Goal: Communication & Community: Answer question/provide support

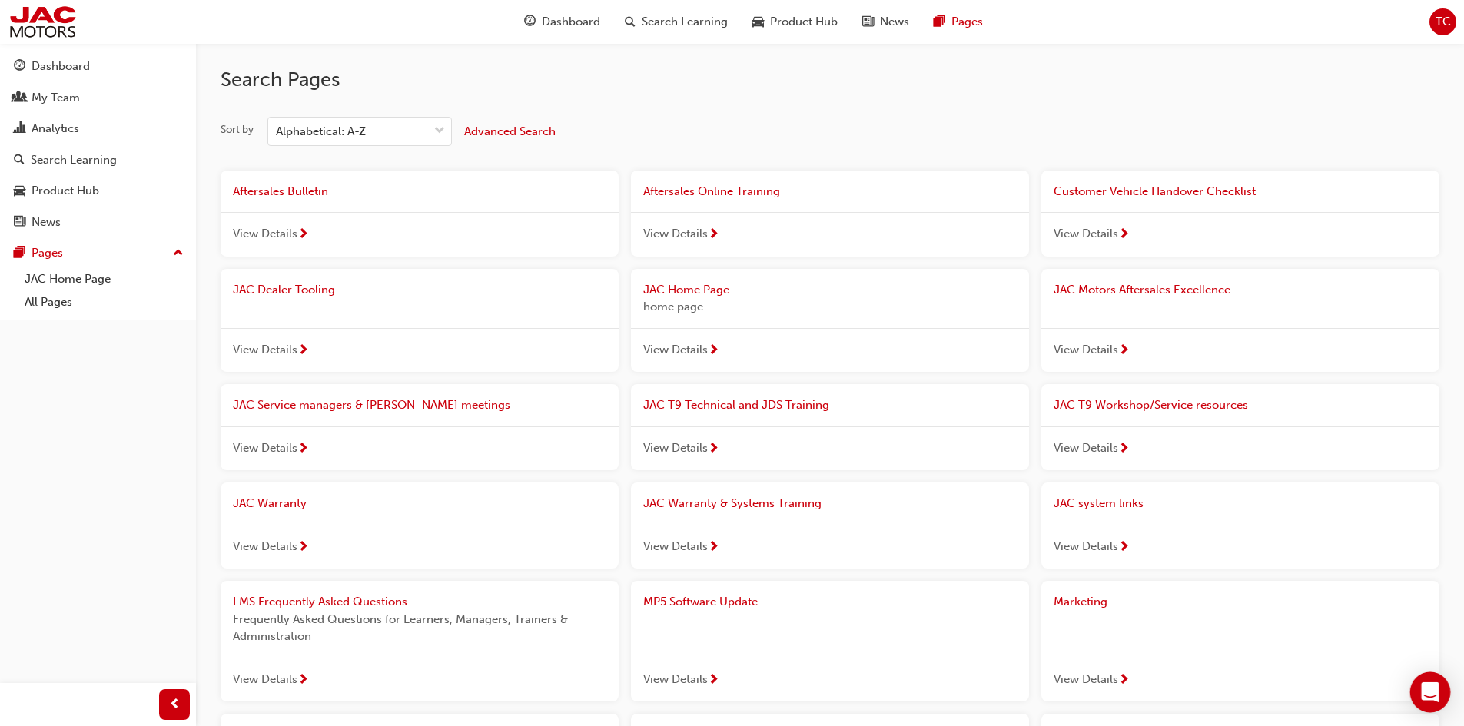
click at [1434, 683] on div "Open Intercom Messenger" at bounding box center [1431, 693] width 41 height 41
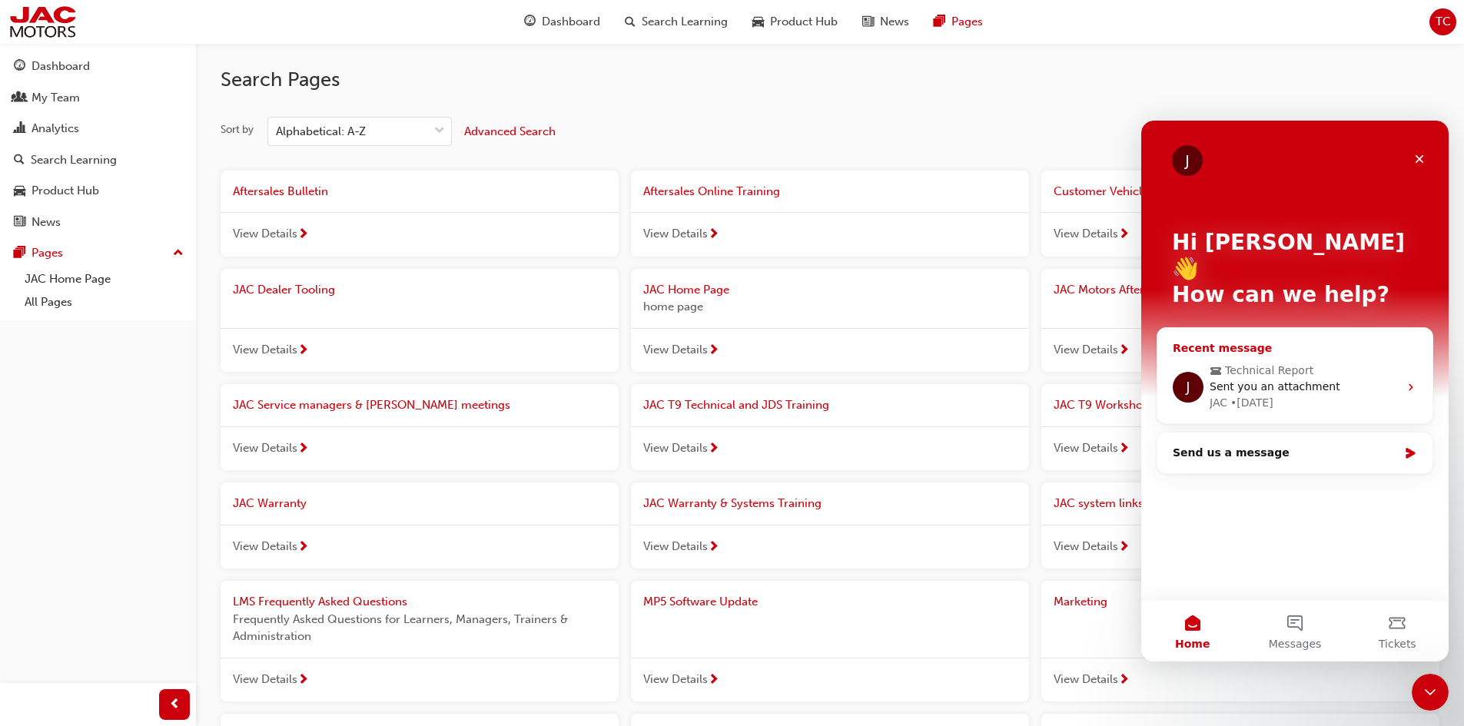
click at [1337, 395] on div "JAC • [DATE]" at bounding box center [1304, 403] width 189 height 16
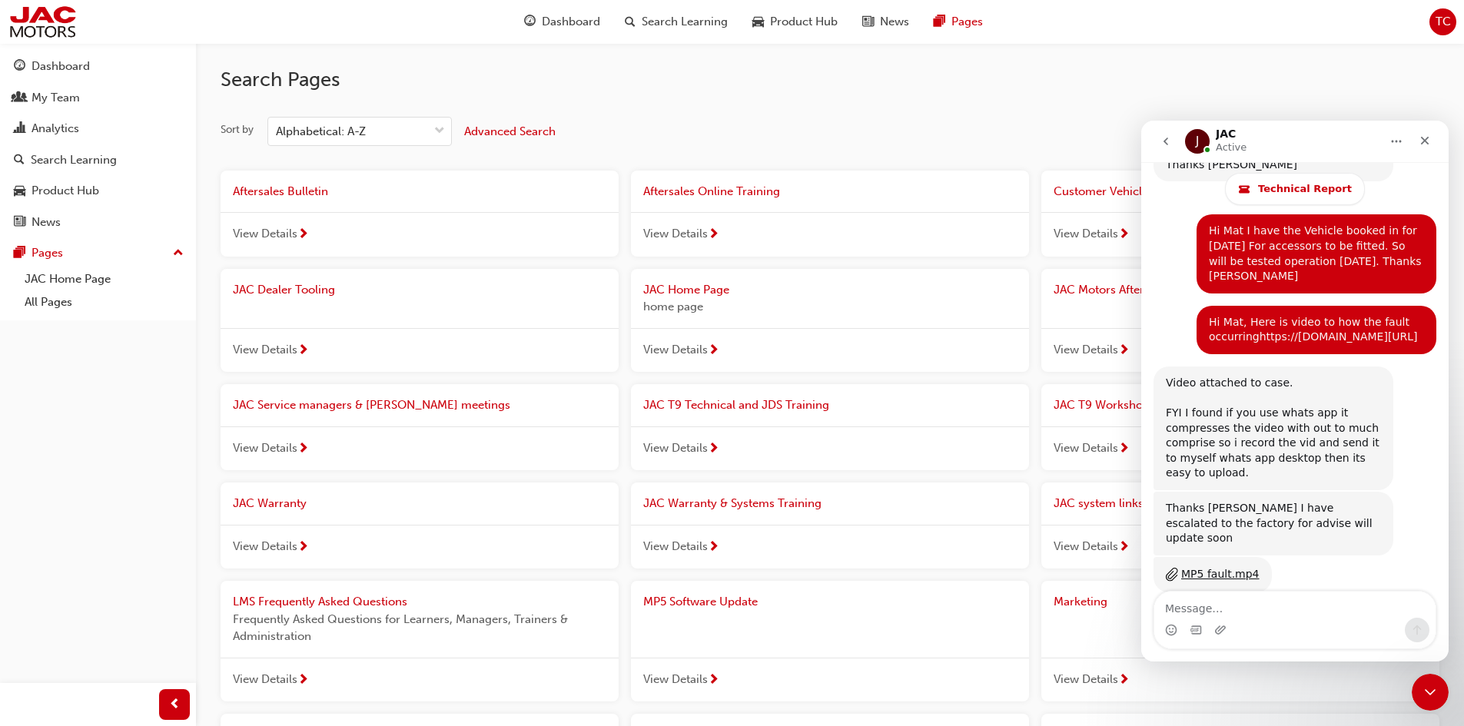
scroll to position [3515, 0]
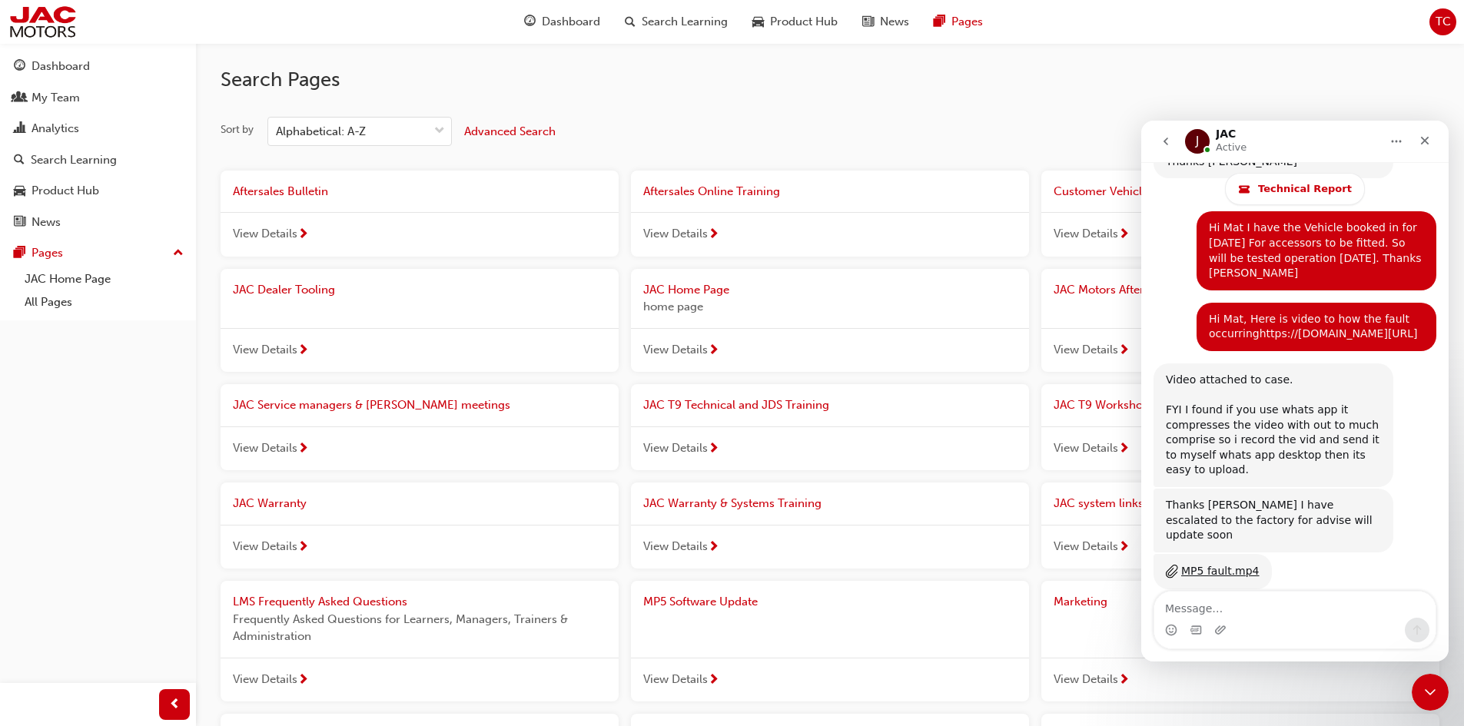
click at [1163, 139] on icon "go back" at bounding box center [1166, 141] width 12 height 12
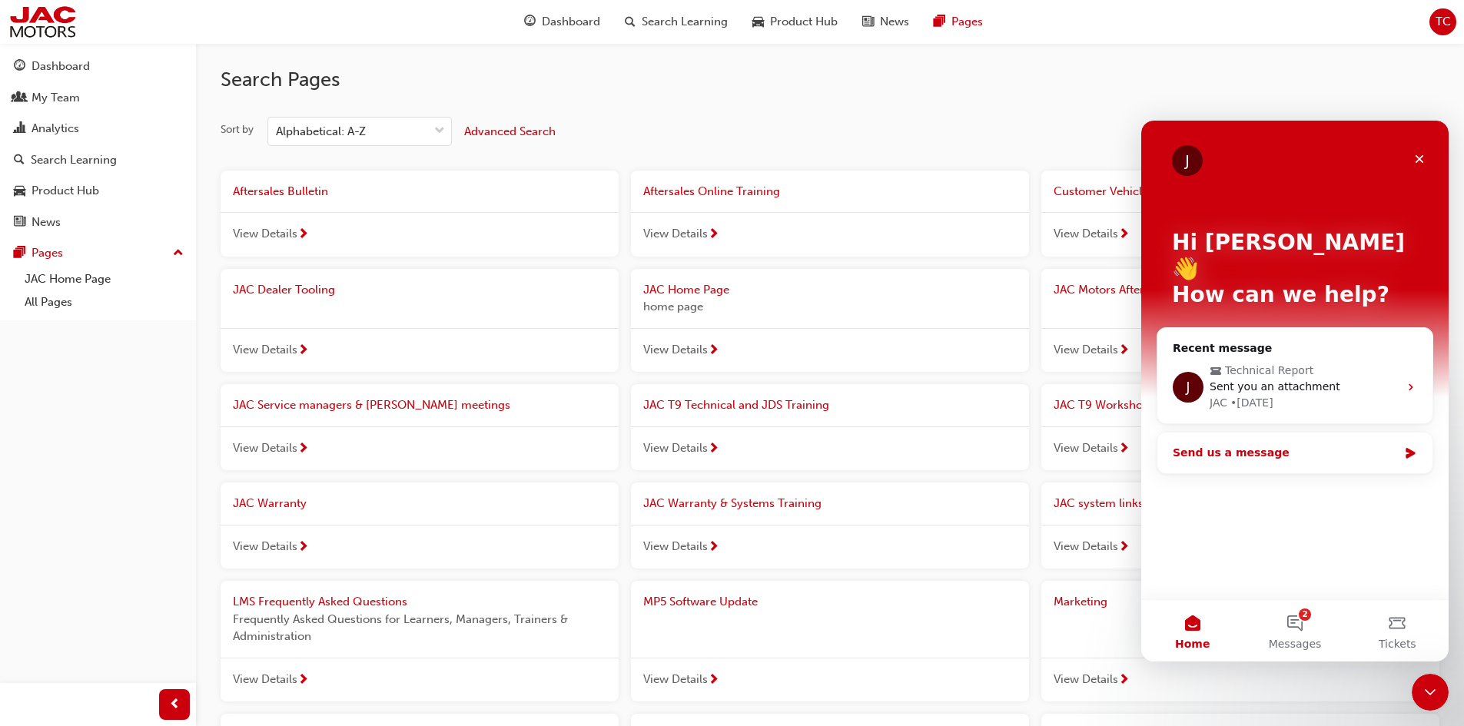
scroll to position [154, 0]
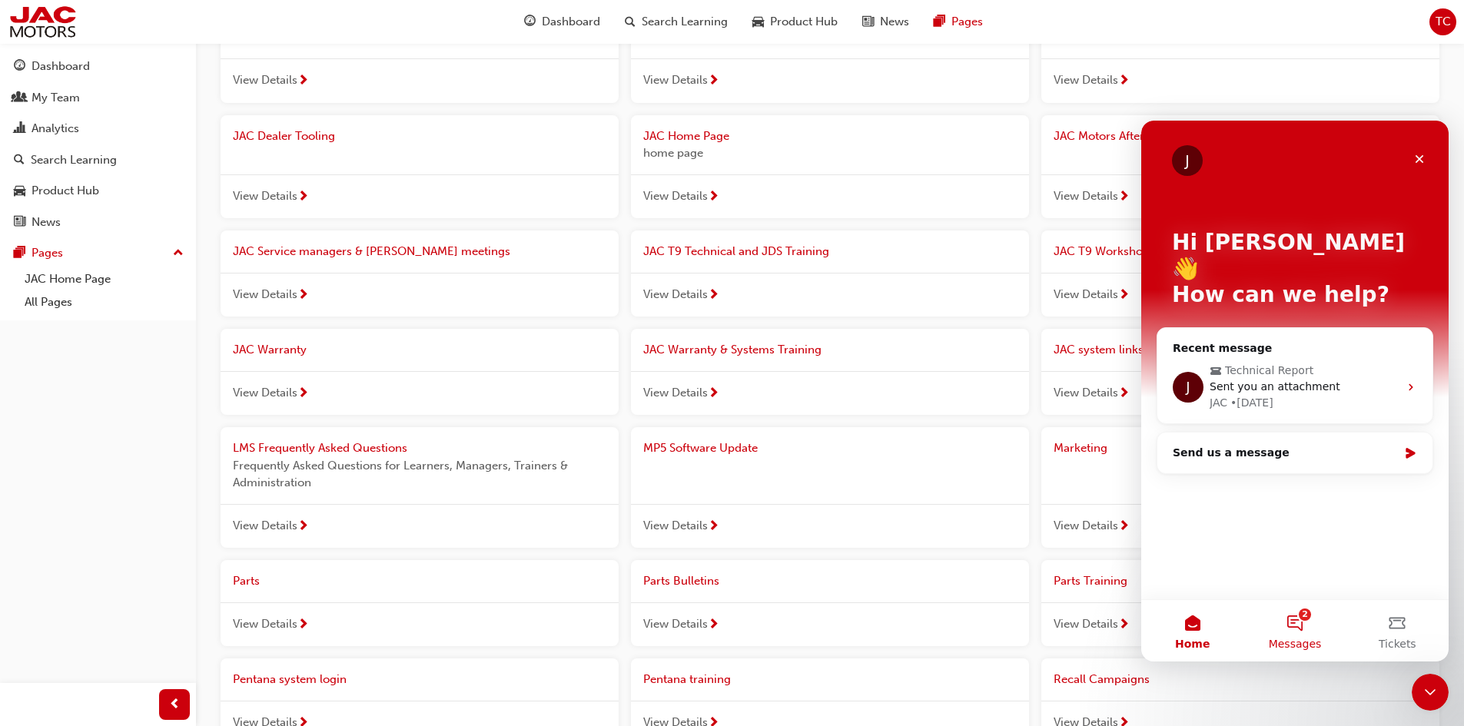
click at [1294, 607] on button "2 Messages" at bounding box center [1295, 630] width 102 height 61
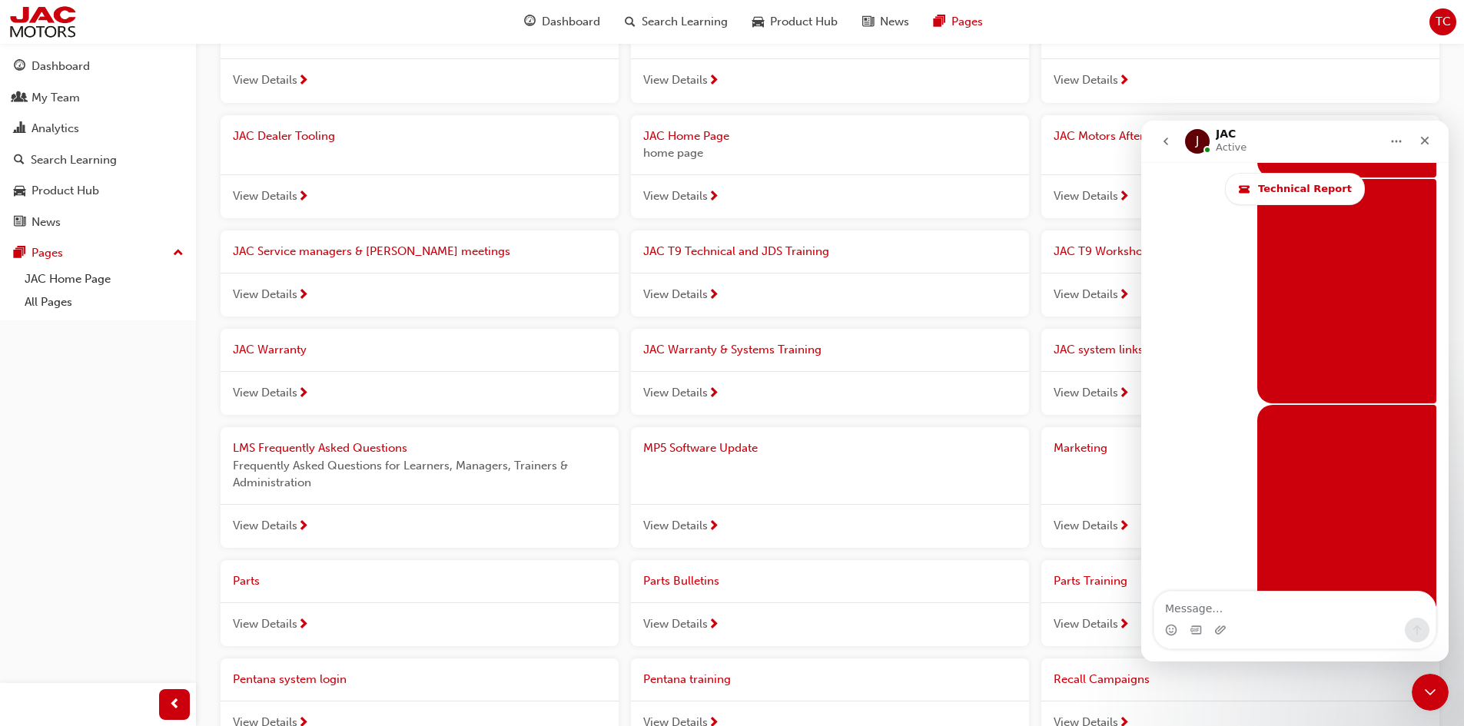
scroll to position [11091, 0]
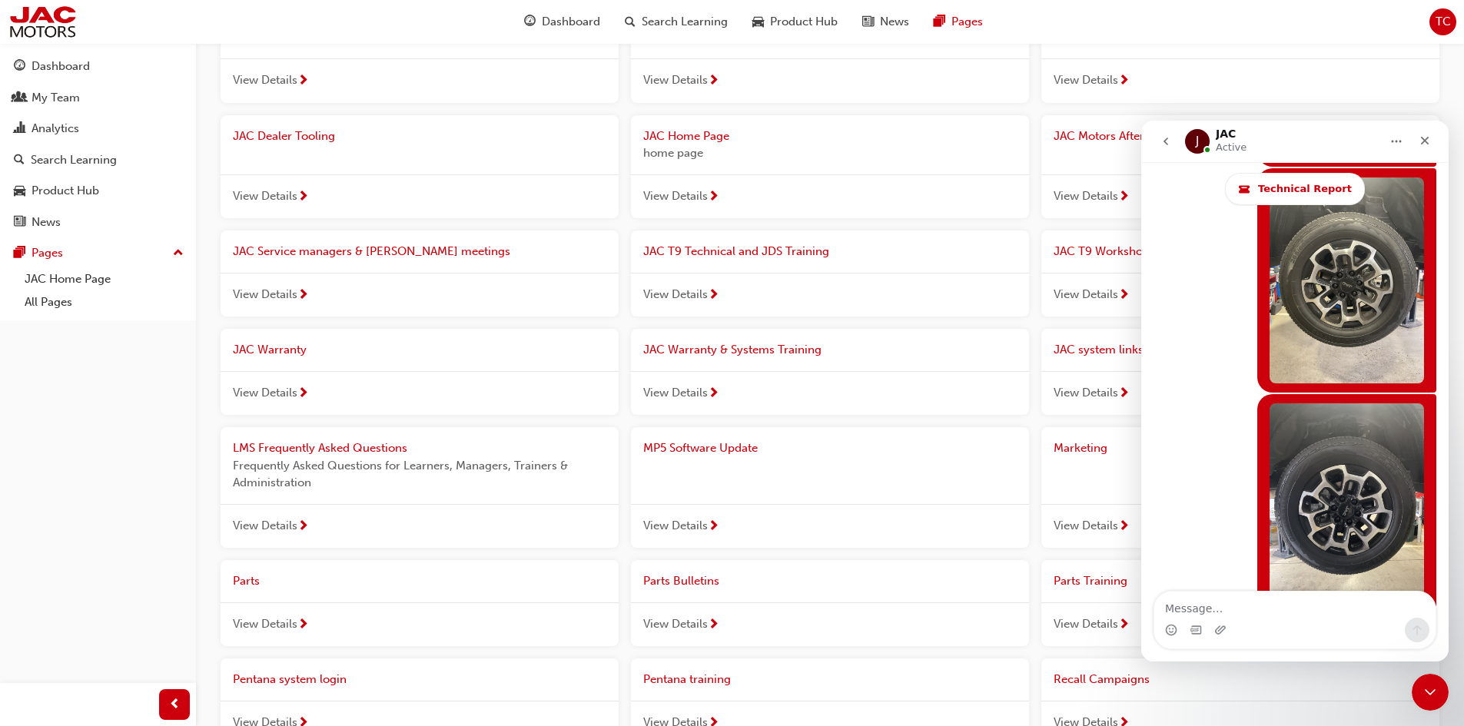
click at [1181, 605] on textarea "Message…" at bounding box center [1295, 605] width 281 height 26
click at [1224, 632] on icon "Upload attachment" at bounding box center [1221, 630] width 12 height 12
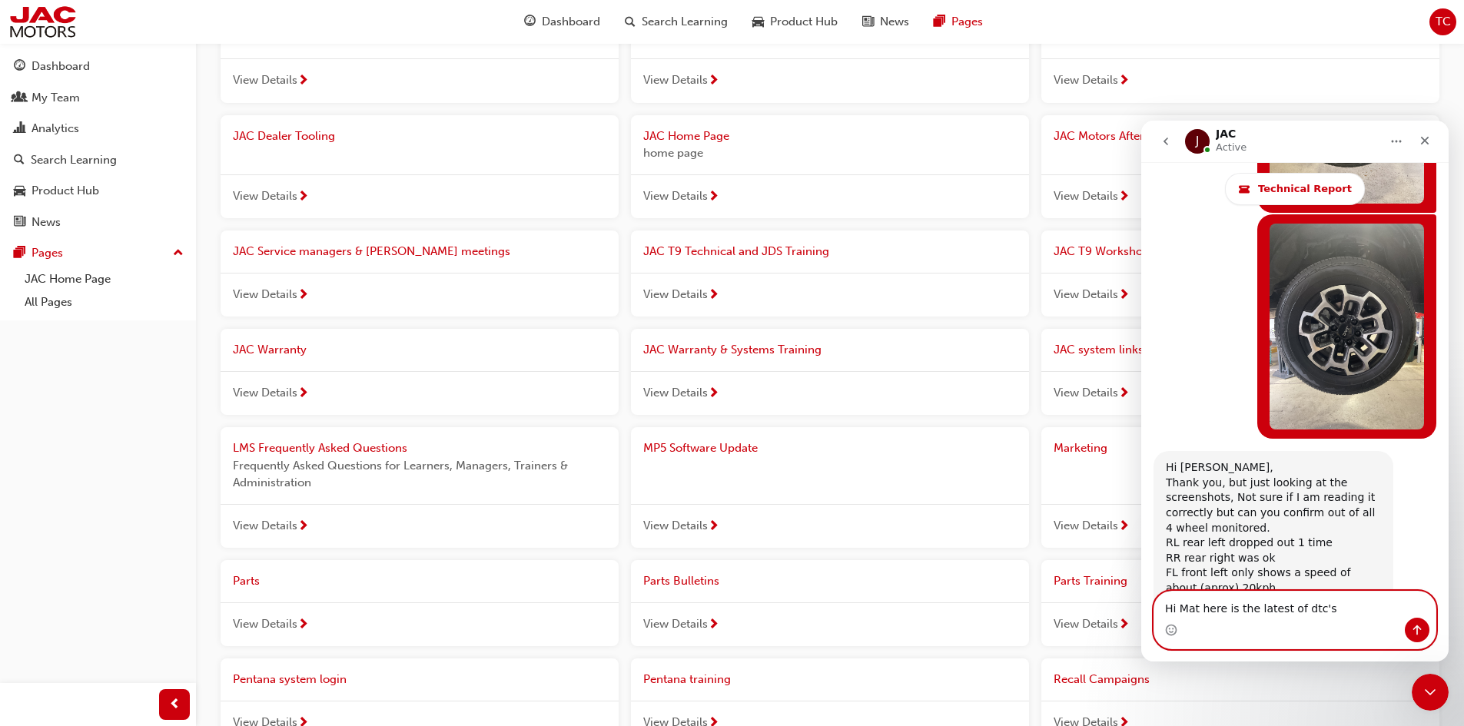
type textarea "Hi Mat here is the latest of dtc's"
click at [1419, 630] on icon "Send a message…" at bounding box center [1417, 630] width 12 height 12
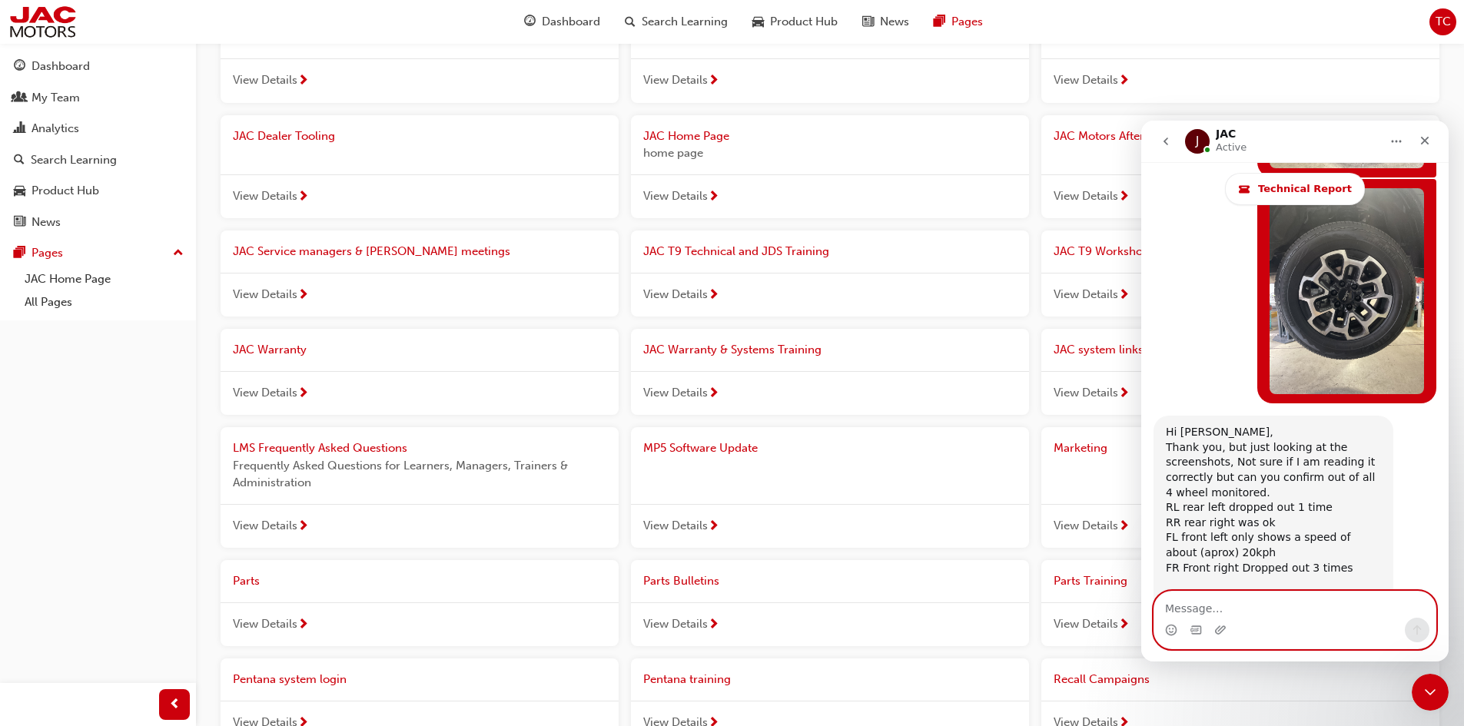
scroll to position [11152, 0]
